Goal: Contribute content

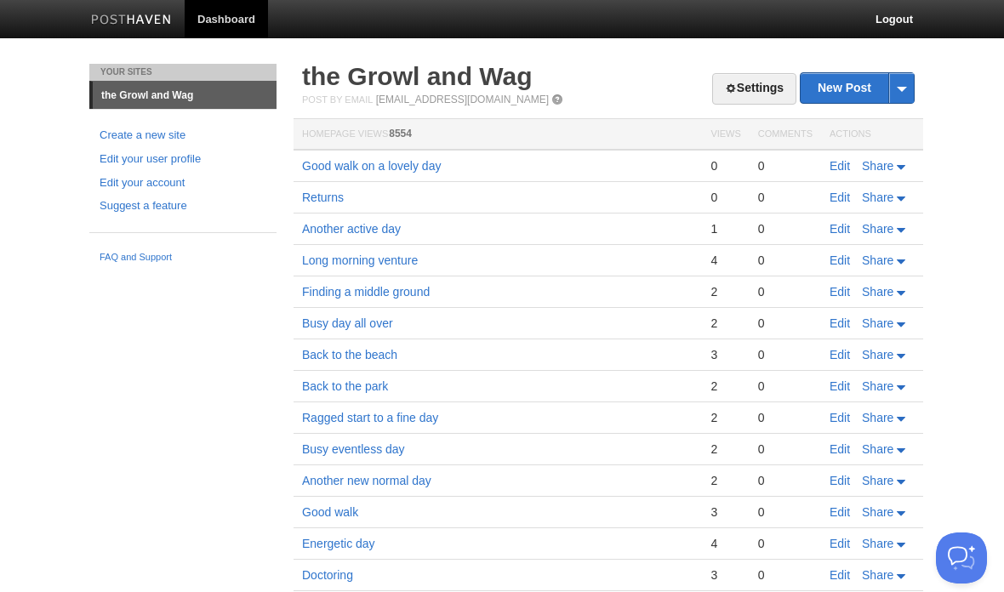
click at [842, 162] on link "Edit" at bounding box center [839, 166] width 20 height 14
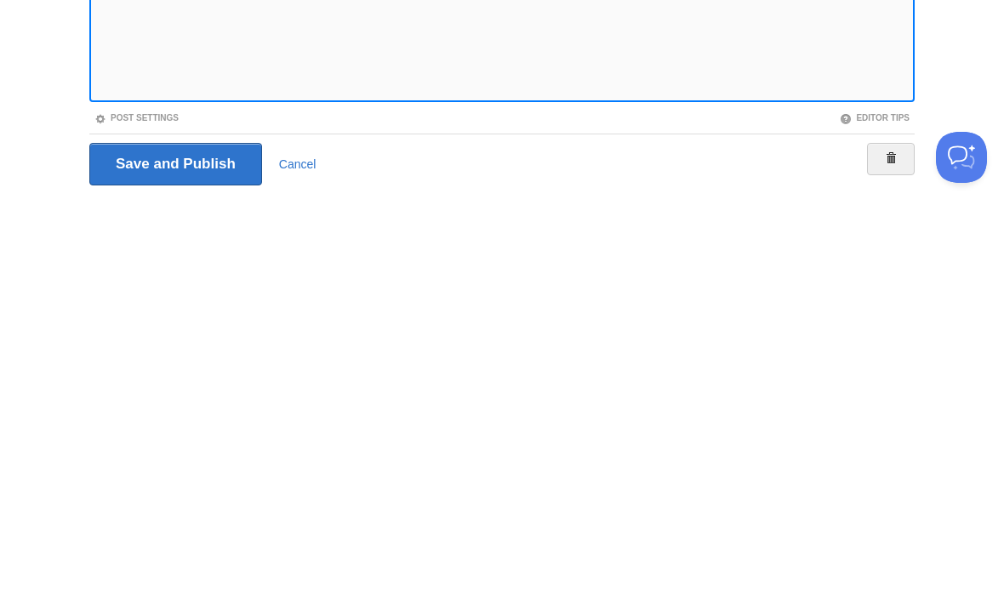
scroll to position [71, 0]
click at [395, 543] on div "Save and Publish Cancel" at bounding box center [501, 564] width 825 height 43
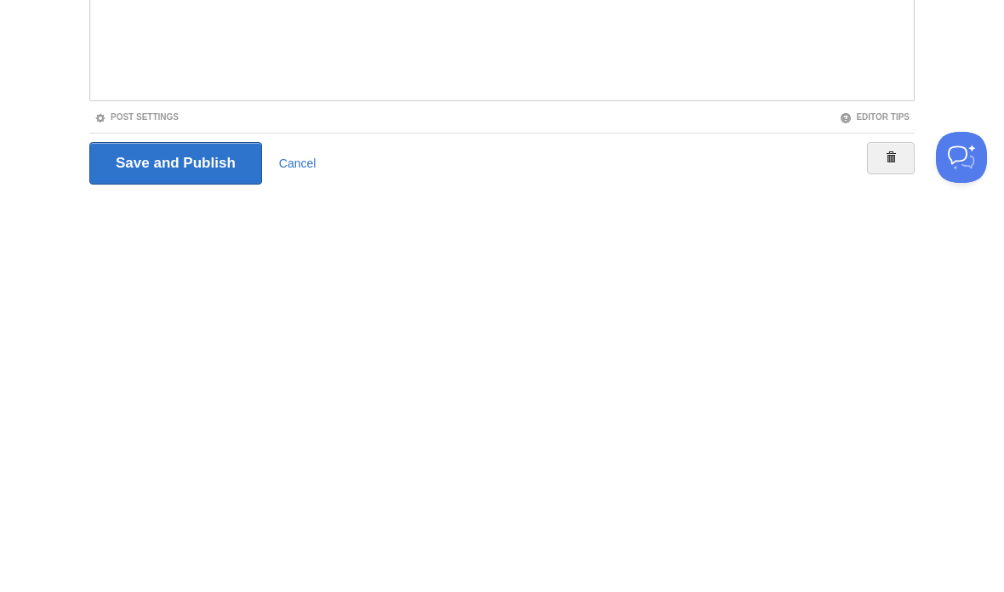
scroll to position [127, 0]
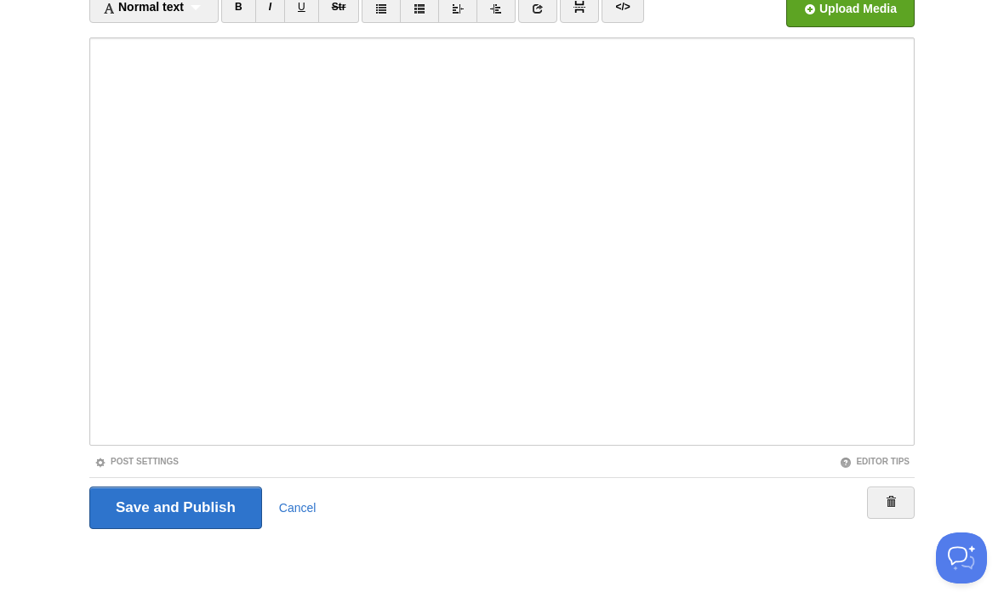
click at [531, 523] on div "Save and Publish Cancel" at bounding box center [501, 508] width 825 height 43
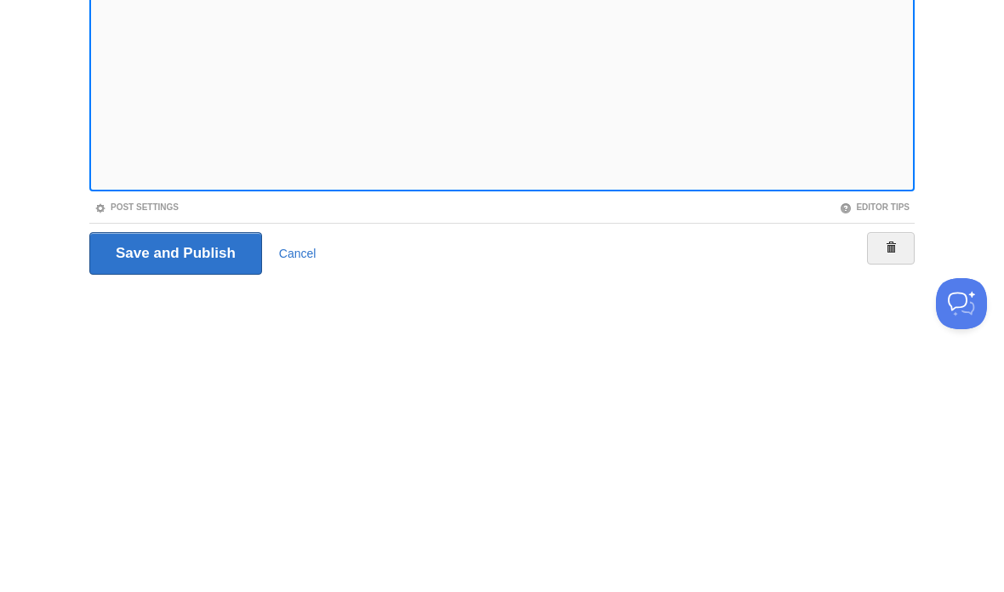
click at [170, 189] on iframe at bounding box center [501, 241] width 825 height 408
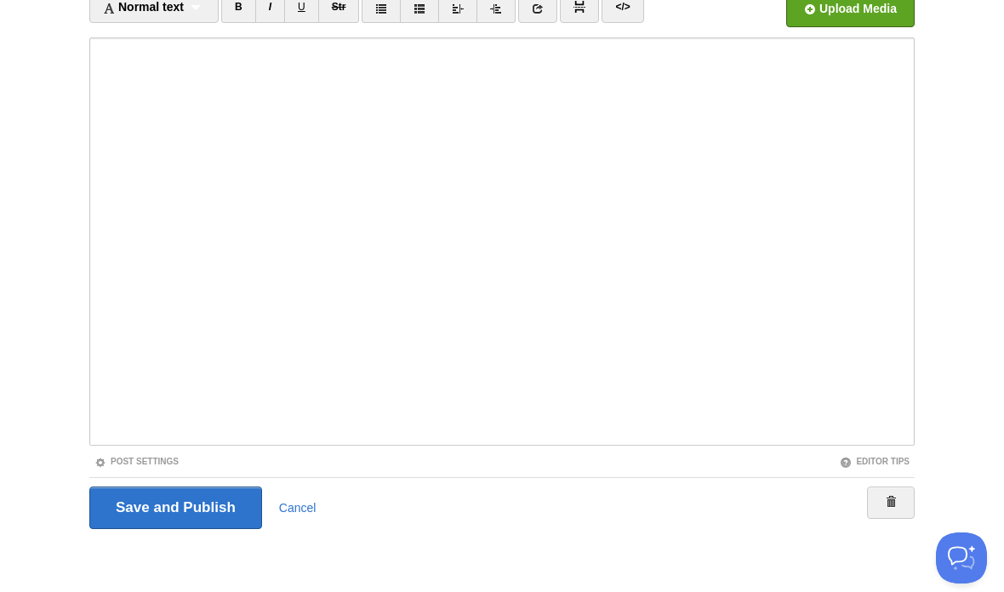
click at [241, 505] on input "Save and Publish" at bounding box center [175, 508] width 173 height 43
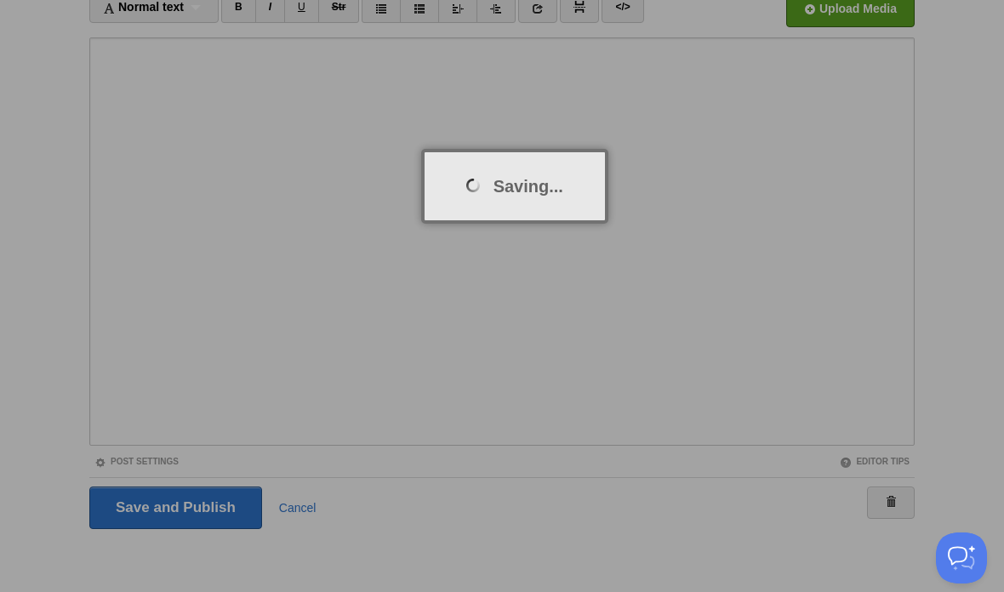
click at [409, 559] on div at bounding box center [502, 296] width 1004 height 592
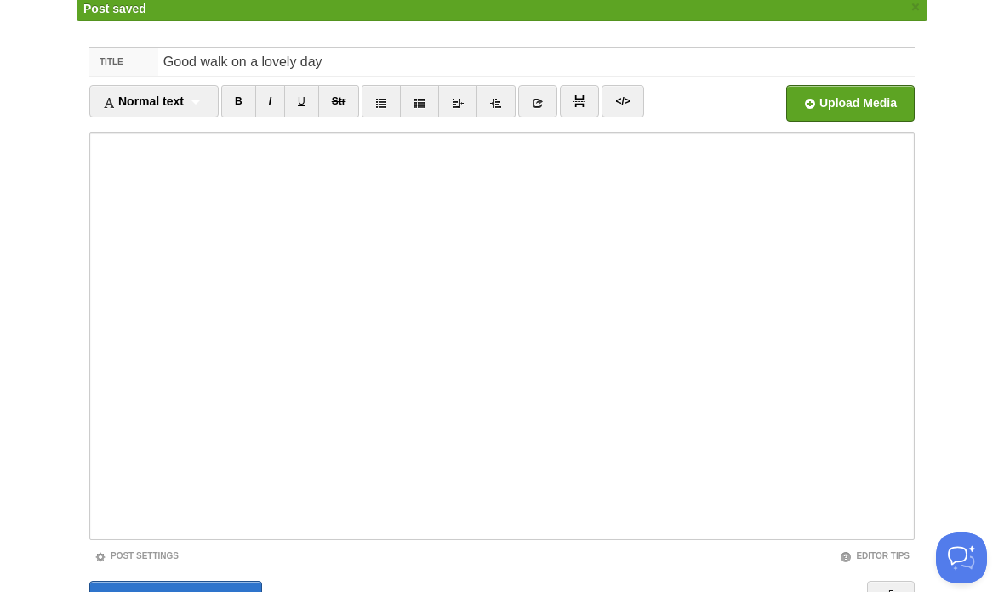
scroll to position [64, 0]
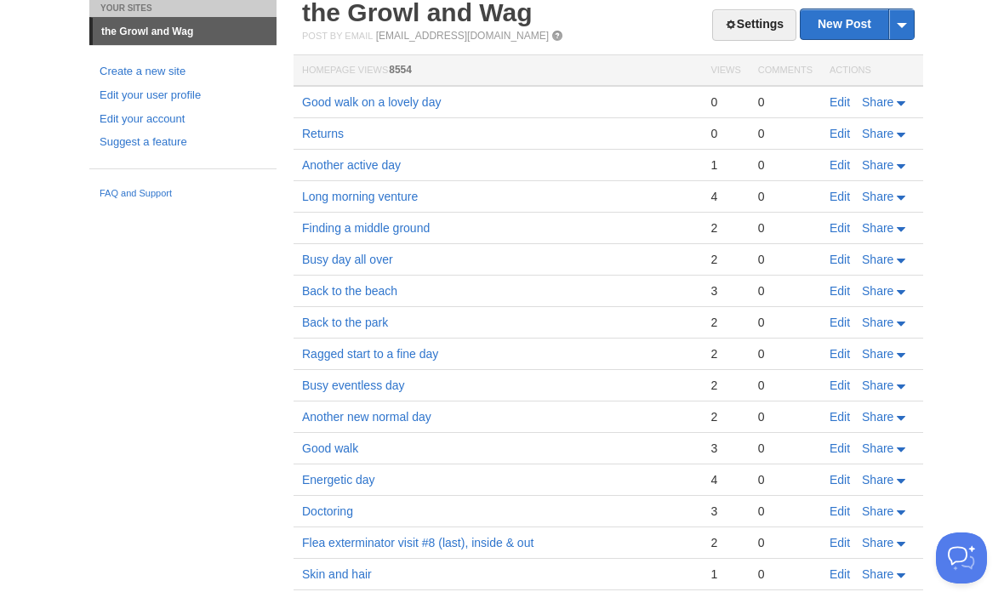
click at [842, 101] on link "Edit" at bounding box center [839, 102] width 20 height 14
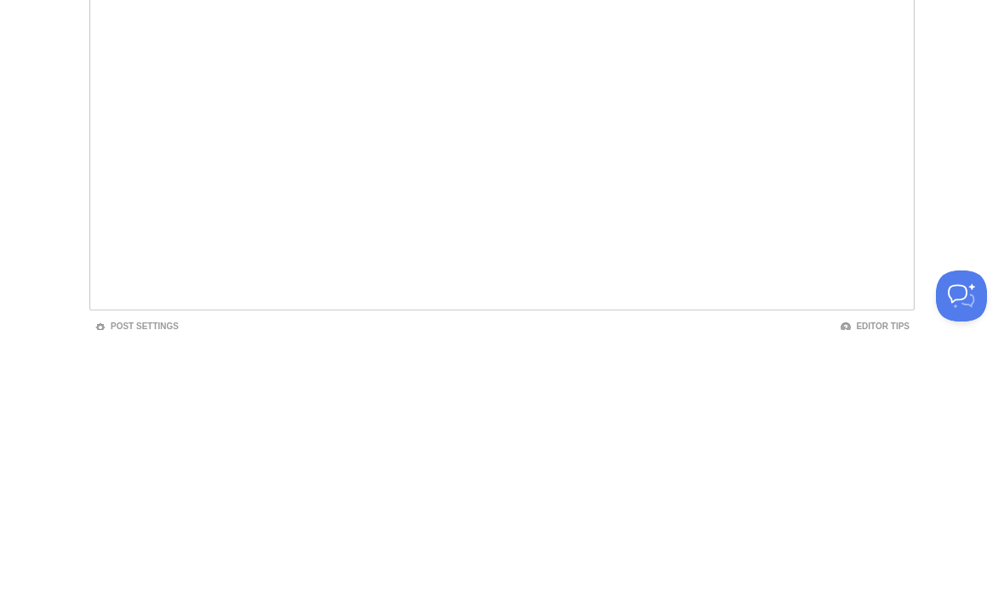
scroll to position [127, 0]
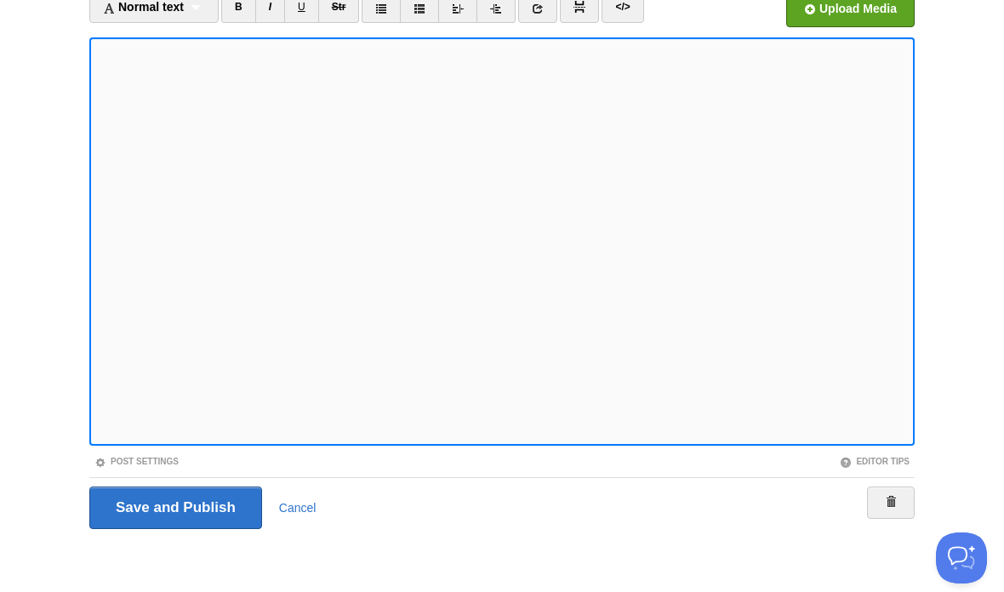
click at [210, 493] on input "Save and Publish" at bounding box center [175, 508] width 173 height 43
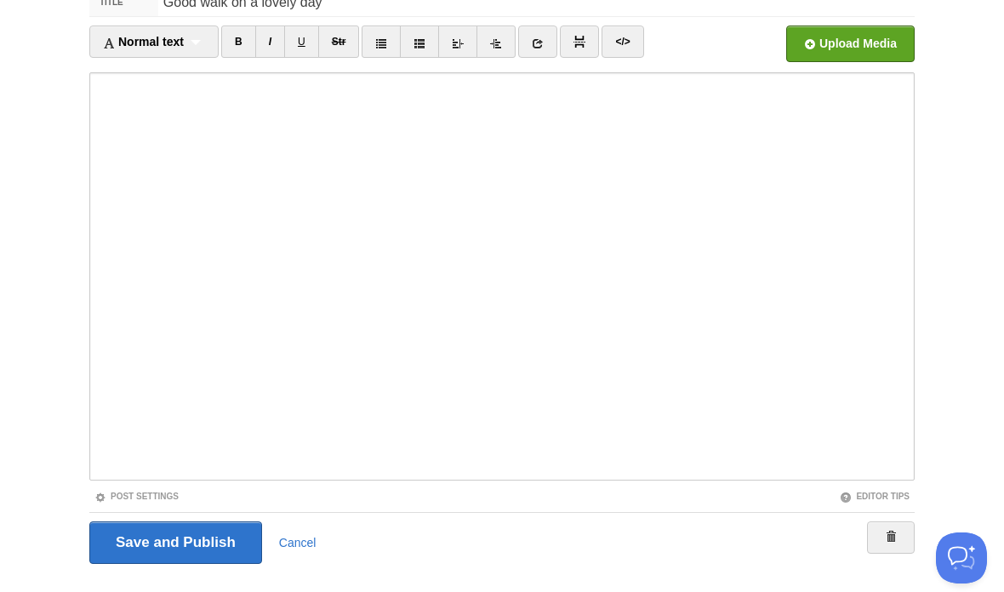
scroll to position [64, 0]
